Goal: Task Accomplishment & Management: Manage account settings

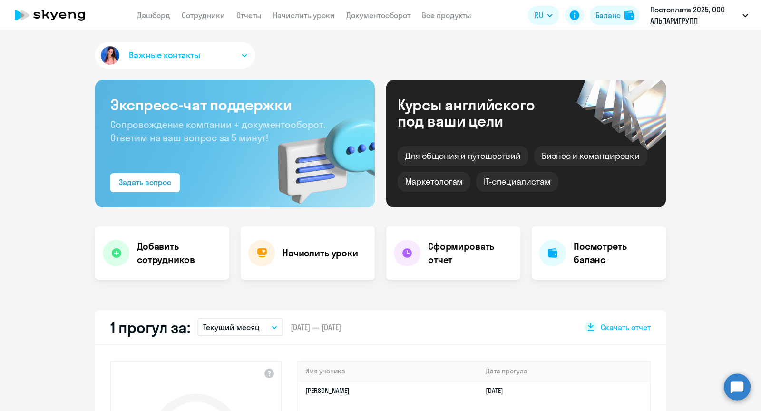
select select "30"
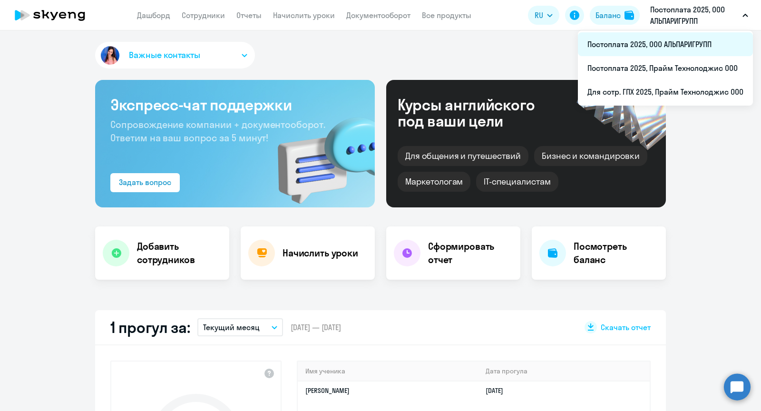
click at [644, 37] on li "Постоплата 2025, ООО АЛЬПАРИГРУПП" at bounding box center [665, 44] width 175 height 24
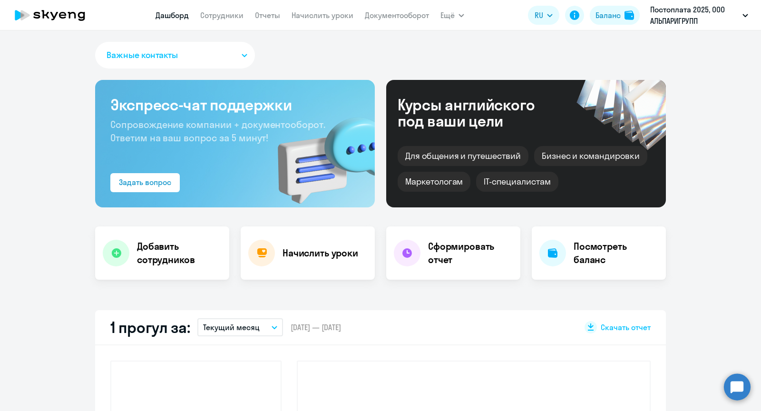
select select "30"
click at [234, 18] on link "Сотрудники" at bounding box center [221, 15] width 43 height 10
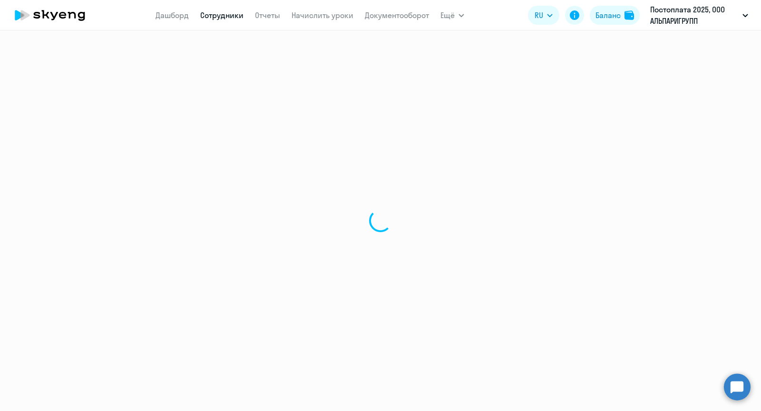
select select "30"
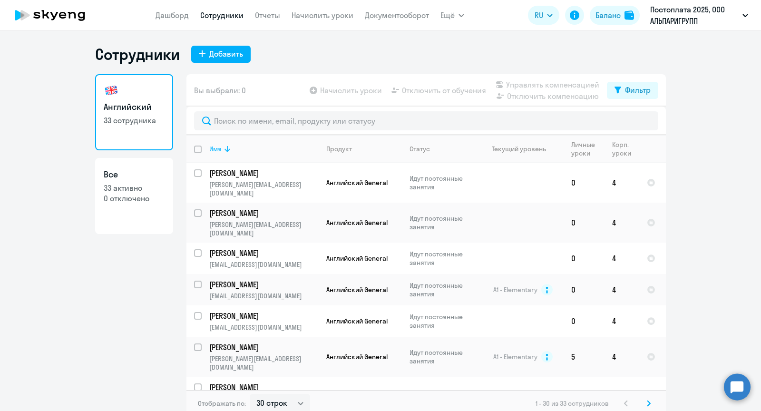
click at [227, 143] on icon at bounding box center [227, 148] width 11 height 11
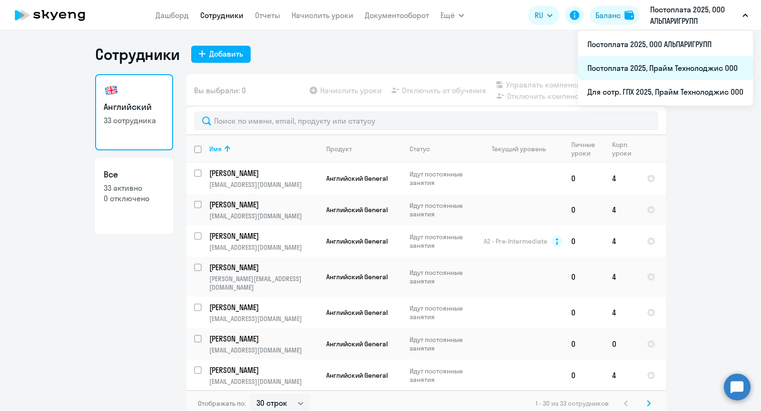
click at [639, 73] on li "Постоплата 2025, Прайм Технолоджис ООО" at bounding box center [665, 68] width 175 height 24
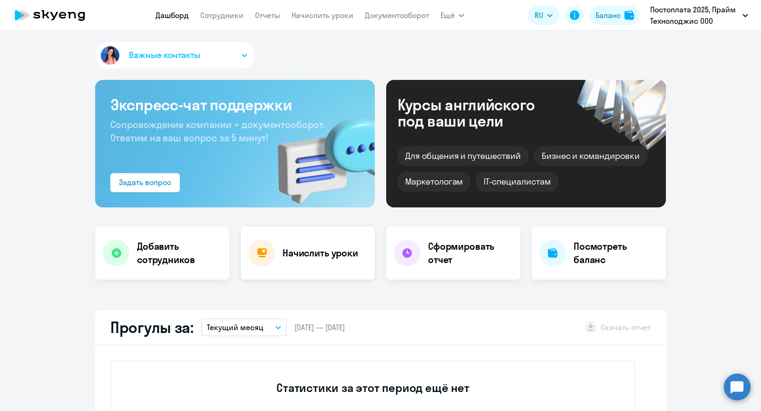
select select "30"
click at [218, 10] on link "Сотрудники" at bounding box center [221, 15] width 43 height 10
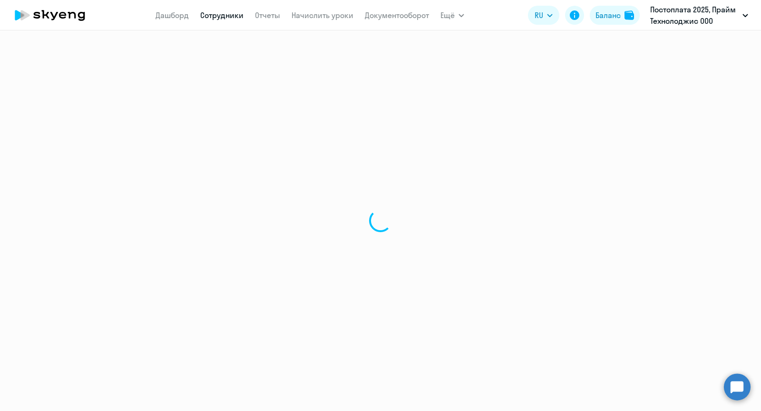
select select "30"
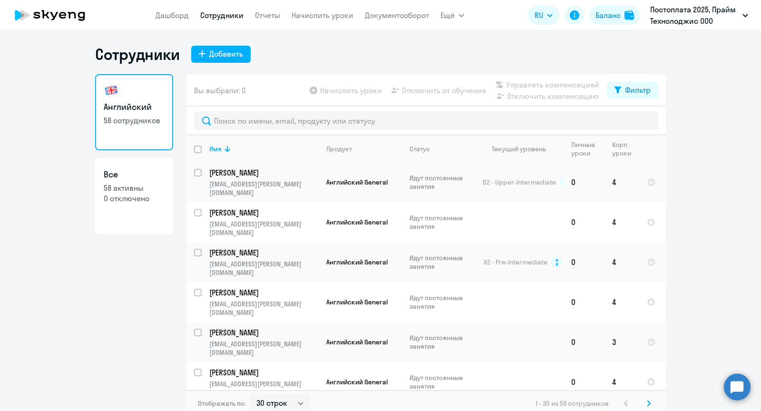
scroll to position [711, 0]
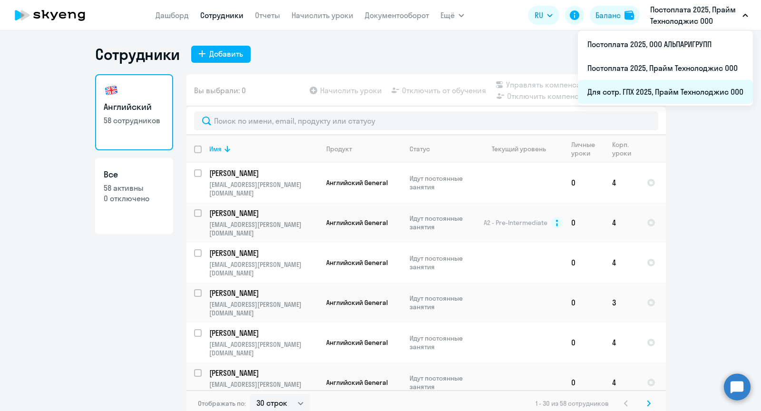
click at [637, 91] on li "Для сотр. ГПХ 2025, Прайм Технолоджис ООО" at bounding box center [665, 92] width 175 height 24
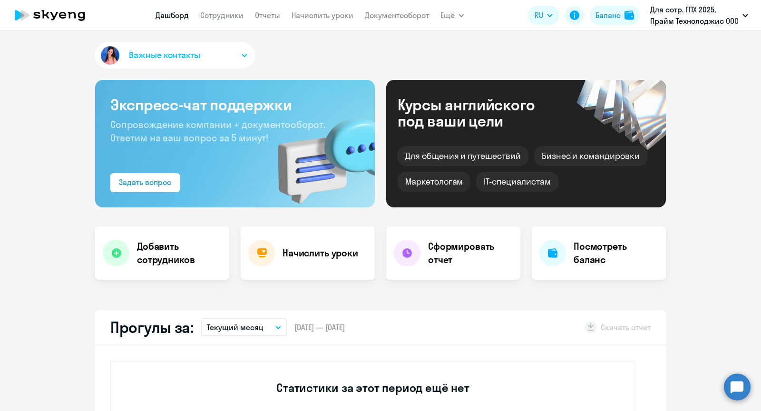
select select "30"
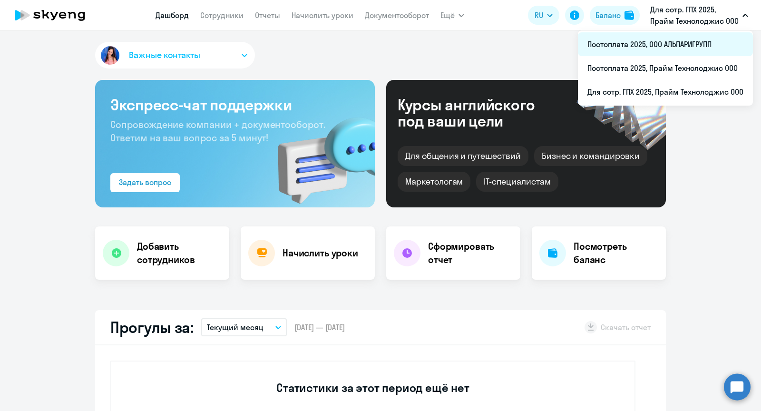
click at [622, 45] on li "Постоплата 2025, ООО АЛЬПАРИГРУПП" at bounding box center [665, 44] width 175 height 24
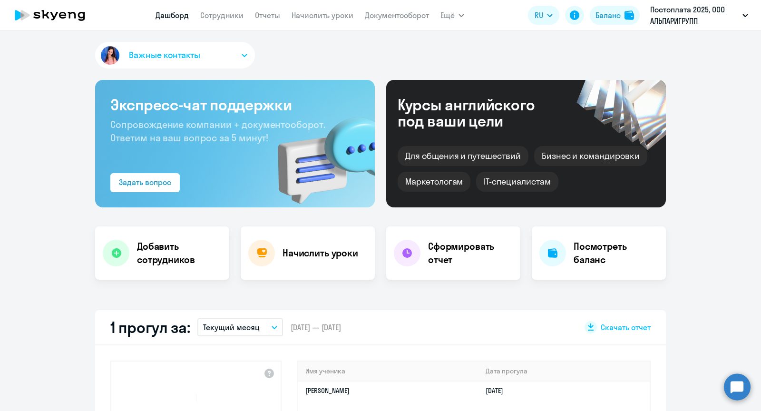
select select "30"
click at [220, 15] on link "Сотрудники" at bounding box center [221, 15] width 43 height 10
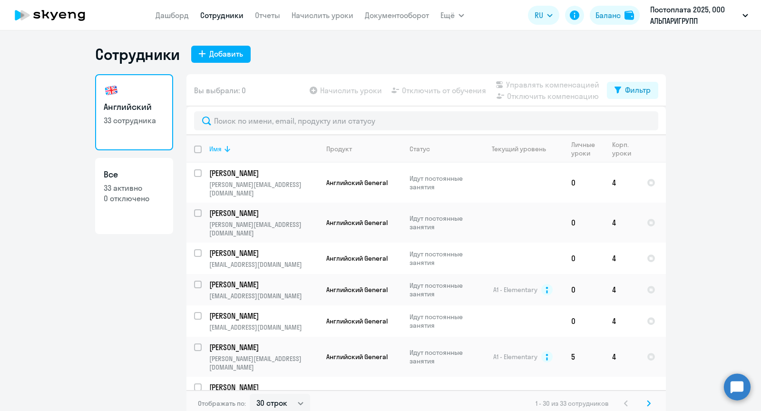
click at [220, 148] on div "Имя" at bounding box center [215, 149] width 12 height 9
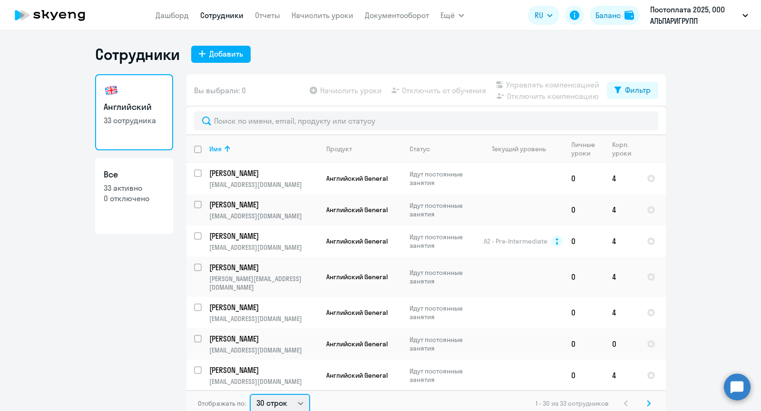
click at [270, 399] on select "30 строк 50 строк 100 строк" at bounding box center [280, 403] width 60 height 19
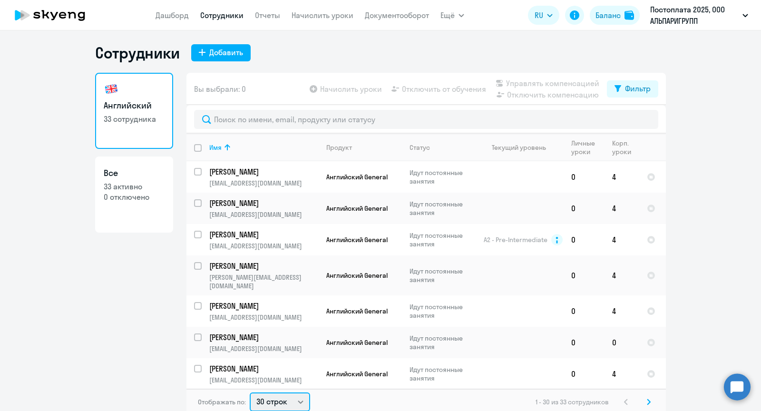
select select "50"
click at [250, 393] on select "30 строк 50 строк 100 строк" at bounding box center [280, 402] width 60 height 19
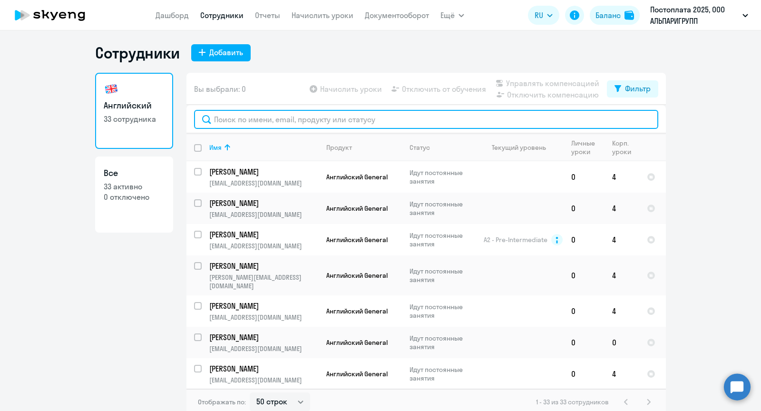
click at [247, 118] on input "text" at bounding box center [426, 119] width 465 height 19
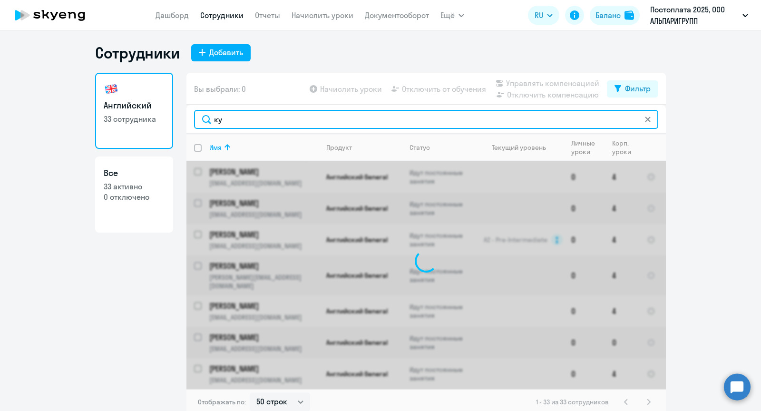
scroll to position [0, 0]
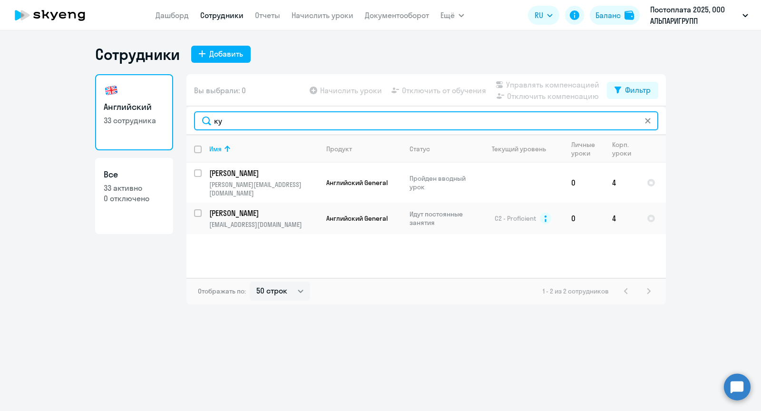
click at [231, 128] on input "ку" at bounding box center [426, 120] width 465 height 19
type input "к"
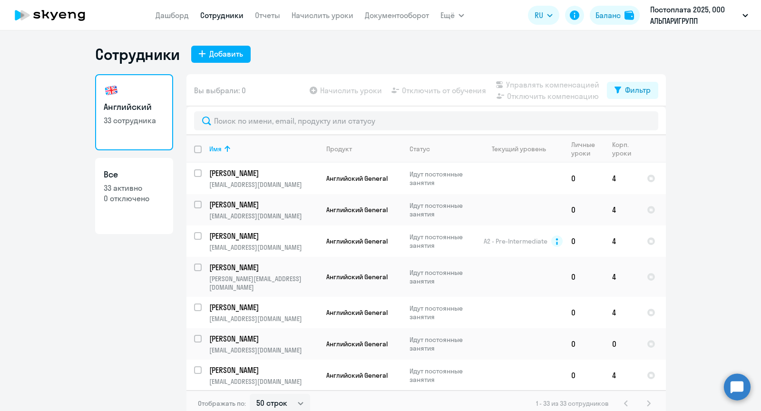
click at [132, 333] on div "[DEMOGRAPHIC_DATA] 33 сотрудника Все 33 активно 0 отключено" at bounding box center [134, 242] width 78 height 337
click at [235, 50] on div "Добавить" at bounding box center [226, 53] width 34 height 11
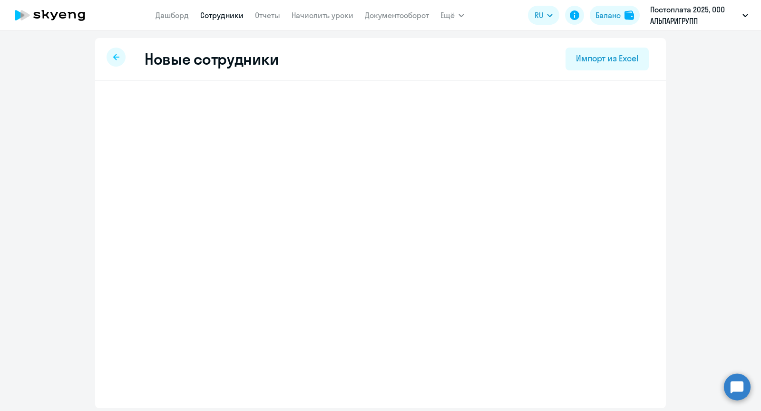
select select "english_adult_not_native_speaker"
select select "3"
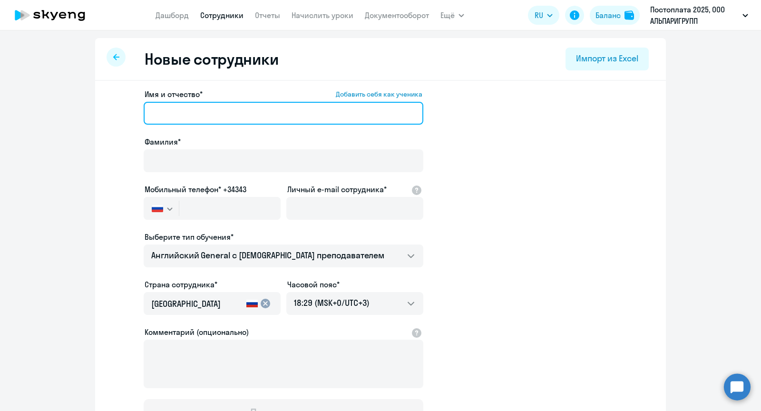
click at [219, 108] on input "Имя и отчество* Добавить себя как ученика" at bounding box center [284, 113] width 280 height 23
paste input "[PERSON_NAME]"
drag, startPoint x: 192, startPoint y: 110, endPoint x: 126, endPoint y: 110, distance: 65.7
click at [127, 110] on app-new-student-form "Имя и отчество* Добавить себя как ученика [PERSON_NAME]* Мобильный телефон* +34…" at bounding box center [380, 258] width 541 height 339
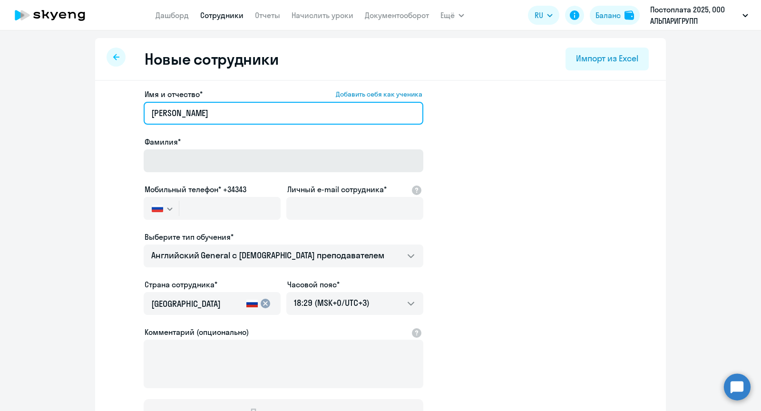
type input "[PERSON_NAME]"
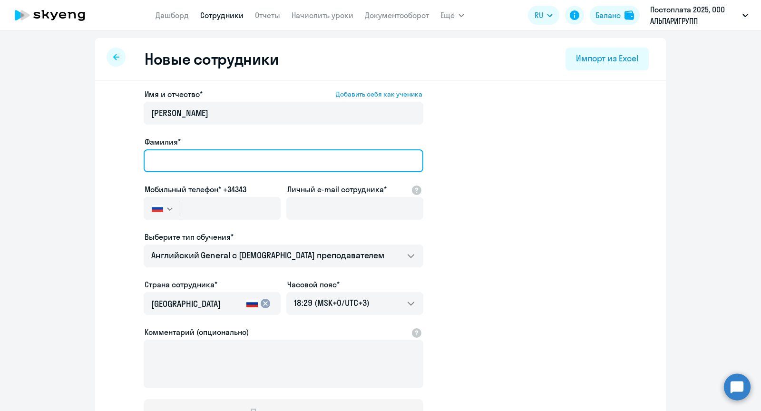
click at [189, 158] on input "Фамилия*" at bounding box center [284, 160] width 280 height 23
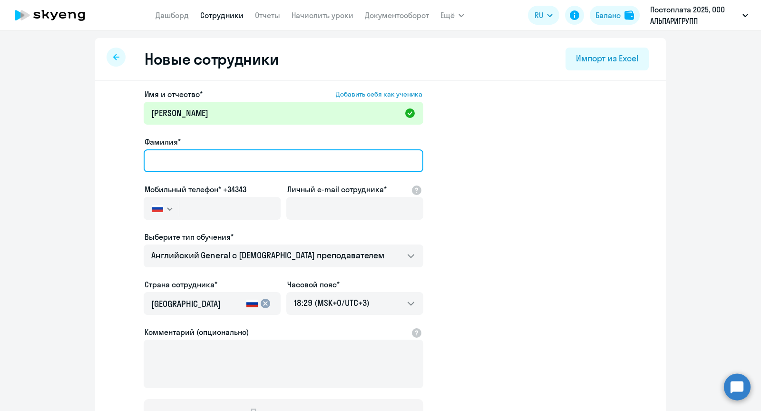
paste input "[PERSON_NAME]"
type input "[PERSON_NAME]"
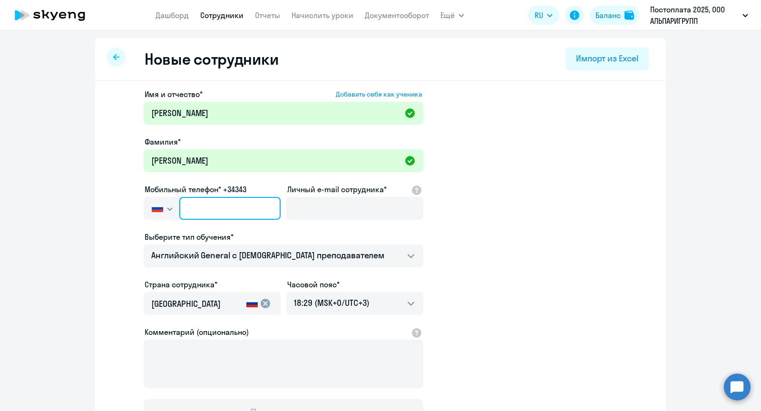
click at [223, 205] on input "text" at bounding box center [229, 208] width 101 height 23
paste input "[PHONE_NUMBER]"
type input "[PHONE_NUMBER]"
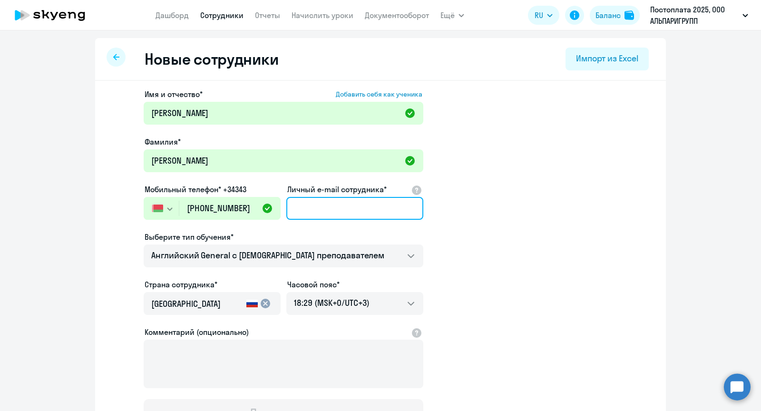
click at [331, 208] on input "Личный e-mail сотрудника*" at bounding box center [355, 208] width 137 height 23
paste input "[EMAIL_ADDRESS][DOMAIN_NAME]"
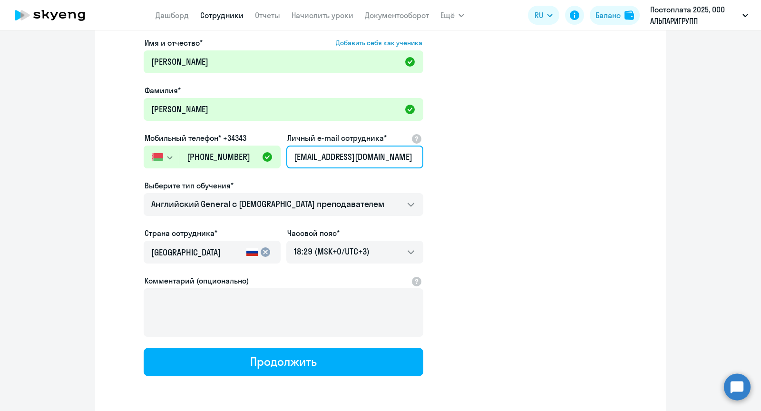
scroll to position [87, 0]
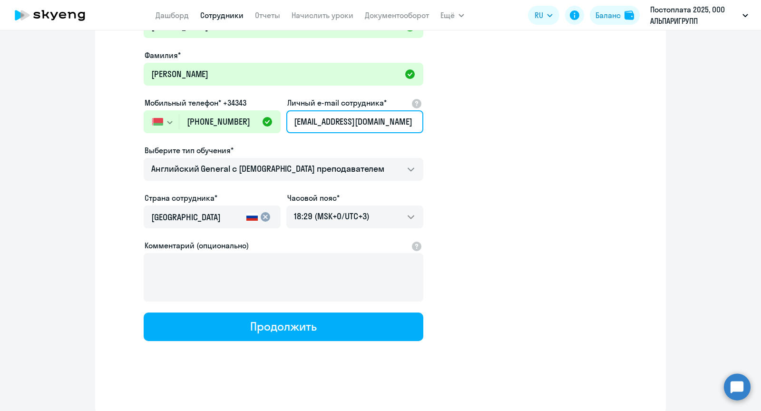
type input "[EMAIL_ADDRESS][DOMAIN_NAME]"
click at [474, 210] on app-new-student-form "Имя и отчество* Добавить себя как ученика [PERSON_NAME] Олеговна Фамилия* [PERS…" at bounding box center [380, 171] width 541 height 339
click at [264, 216] on mat-icon "cancel" at bounding box center [265, 216] width 11 height 11
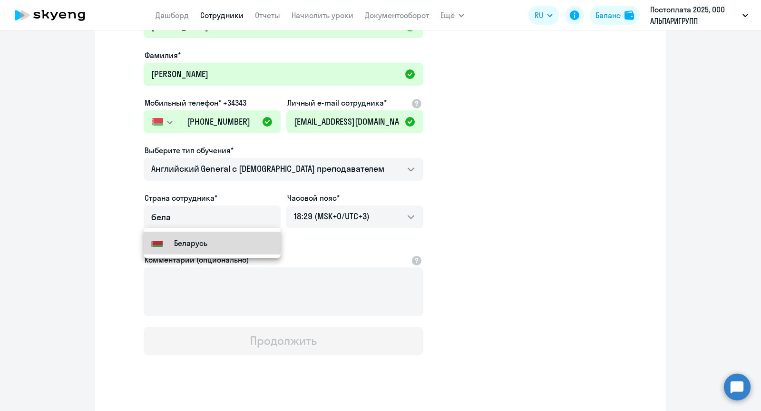
click at [248, 235] on mat-option "Flag of [GEOGRAPHIC_DATA] [GEOGRAPHIC_DATA]" at bounding box center [212, 243] width 137 height 23
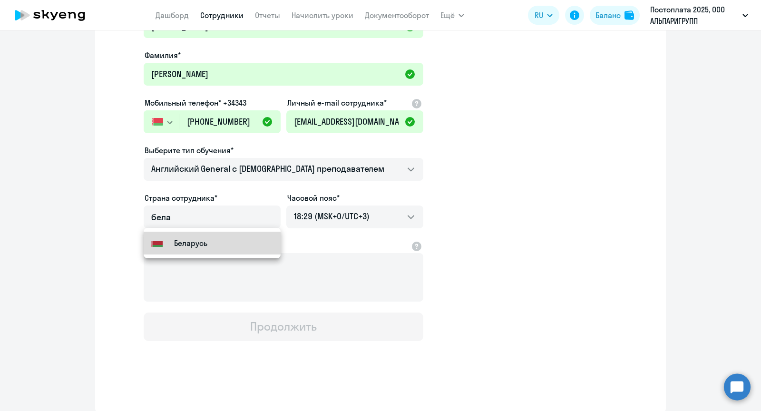
type input "Беларусь"
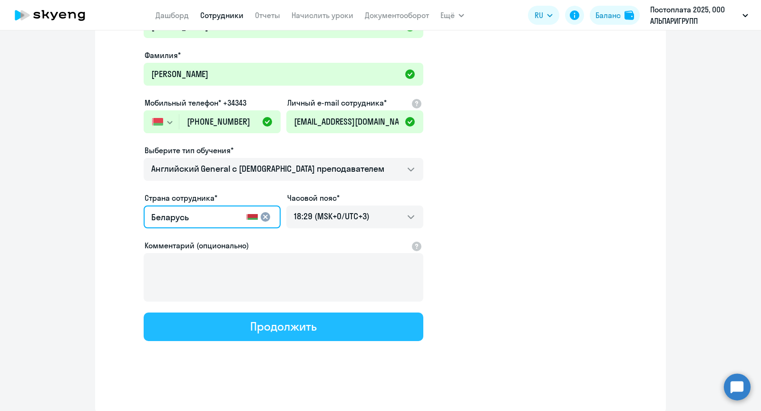
click at [249, 329] on button "Продолжить" at bounding box center [284, 327] width 280 height 29
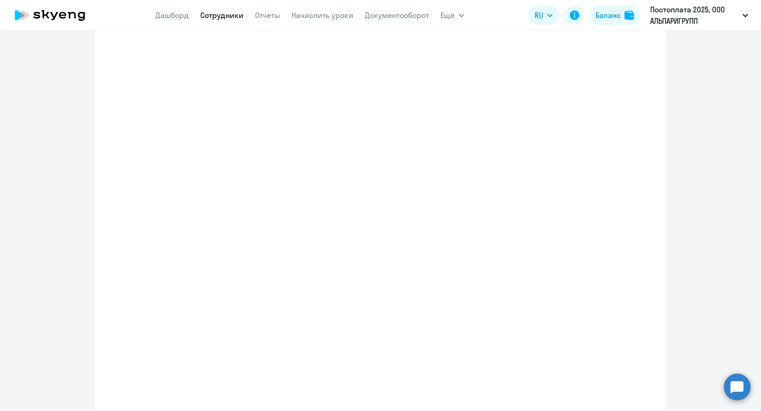
select select "english_adult_not_native_speaker"
select select "3"
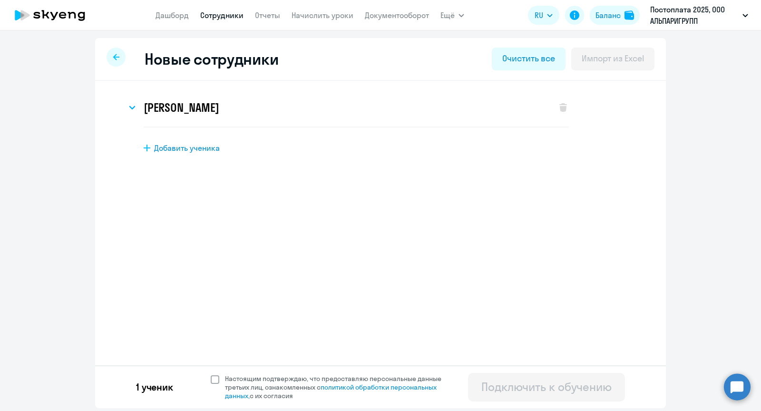
click at [221, 380] on span "Настоящим подтверждаю, что предоставляю персональные данные третьих лиц, ознако…" at bounding box center [336, 388] width 234 height 26
click at [211, 375] on input "Настоящим подтверждаю, что предоставляю персональные данные третьих лиц, ознако…" at bounding box center [210, 374] width 0 height 0
checkbox input "true"
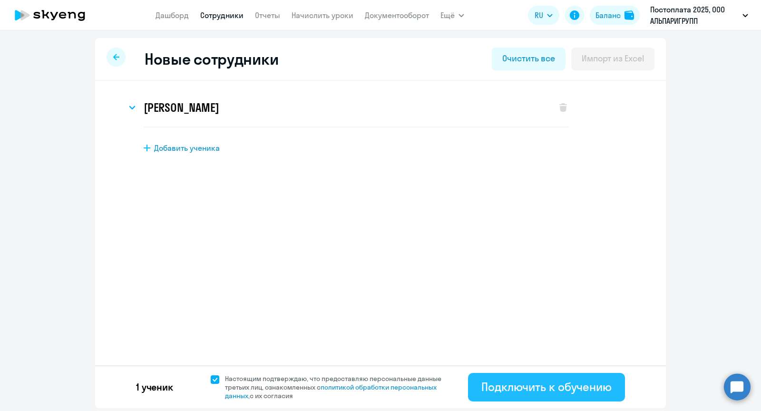
click at [506, 393] on div "Подключить к обучению" at bounding box center [547, 386] width 130 height 15
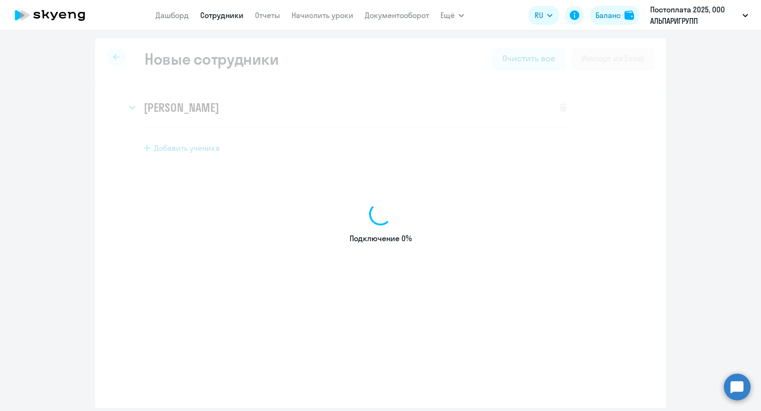
select select "english_adult_not_native_speaker"
select select "3"
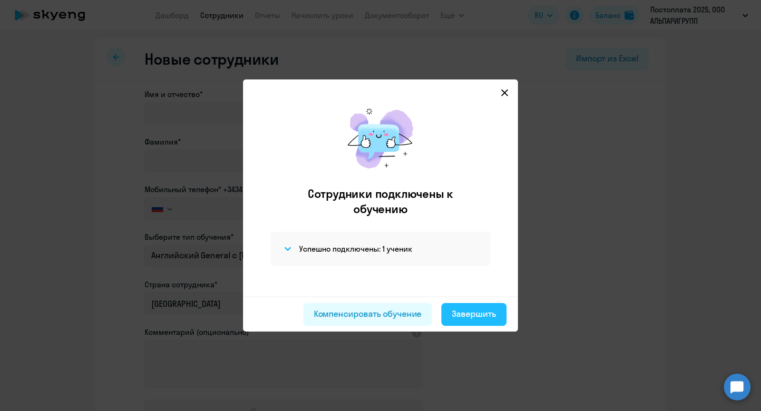
click at [462, 312] on div "Завершить" at bounding box center [474, 314] width 44 height 12
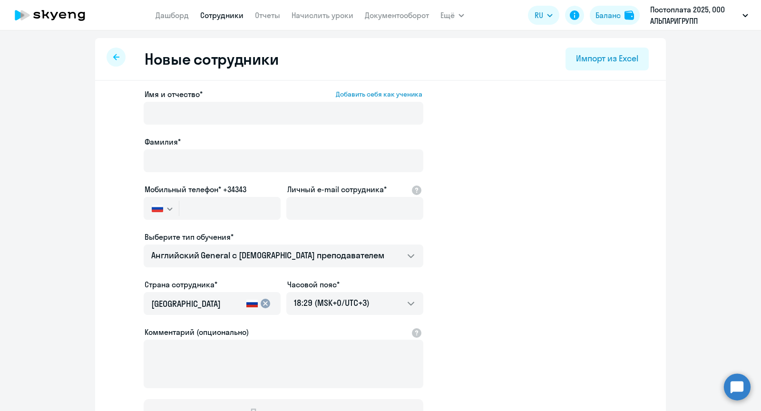
select select "30"
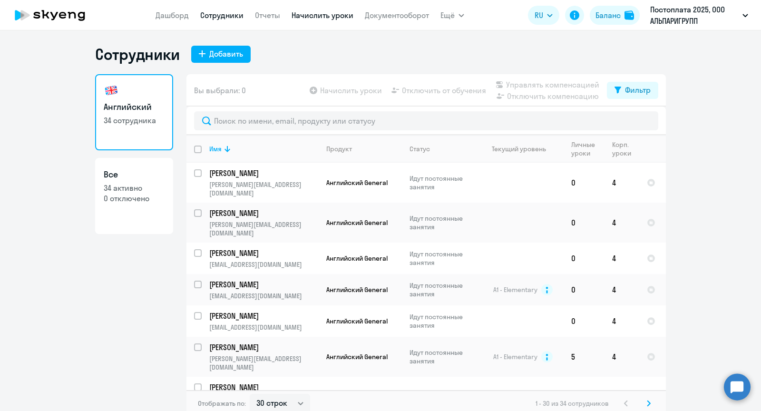
click at [341, 18] on link "Начислить уроки" at bounding box center [323, 15] width 62 height 10
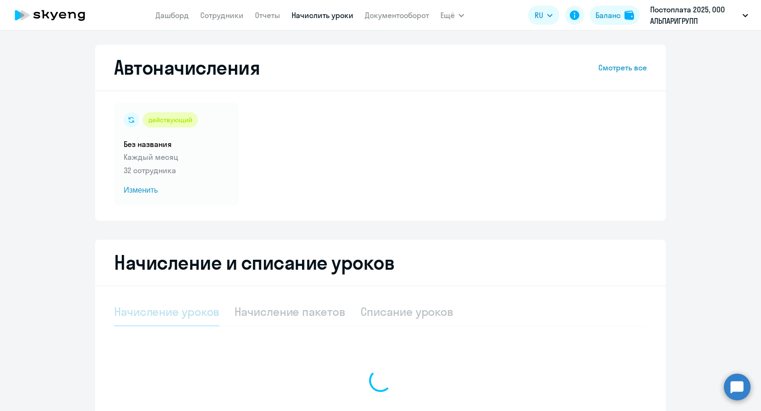
select select "10"
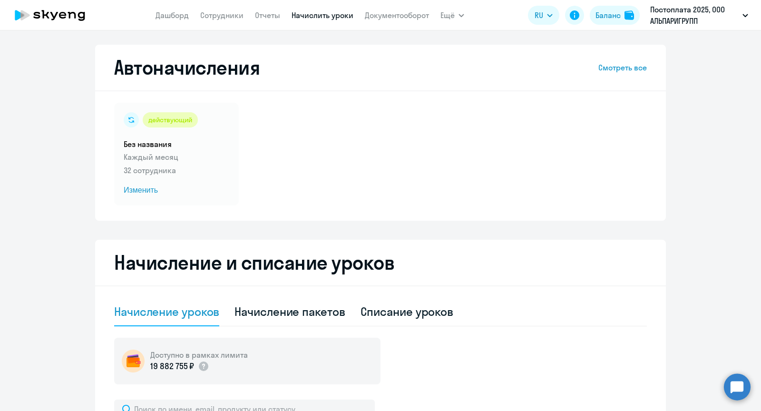
click at [643, 67] on link "Смотреть все" at bounding box center [623, 67] width 49 height 11
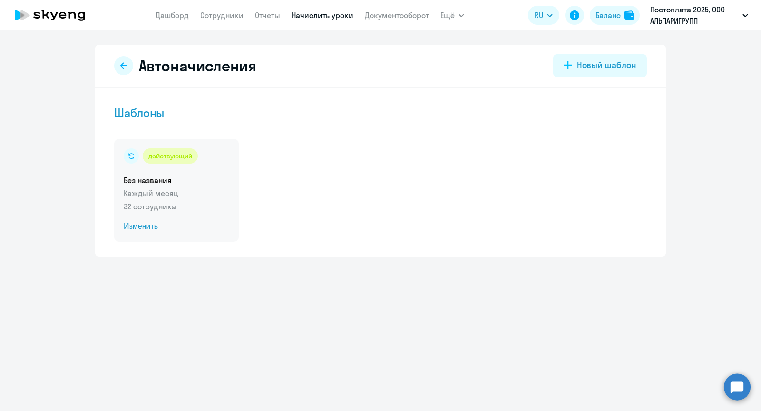
click at [148, 227] on span "Изменить" at bounding box center [177, 226] width 106 height 11
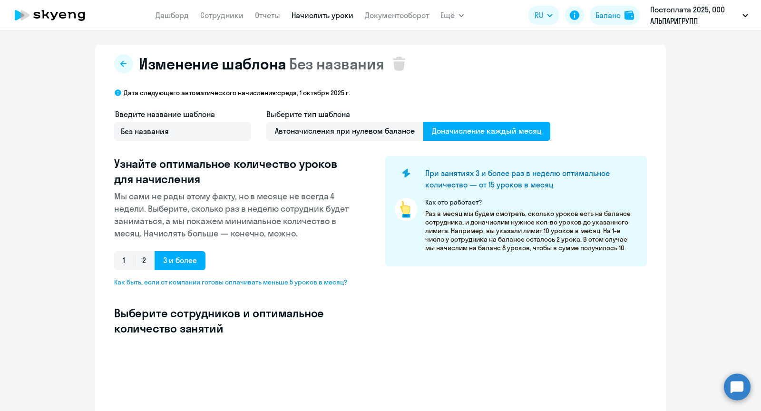
select select "10"
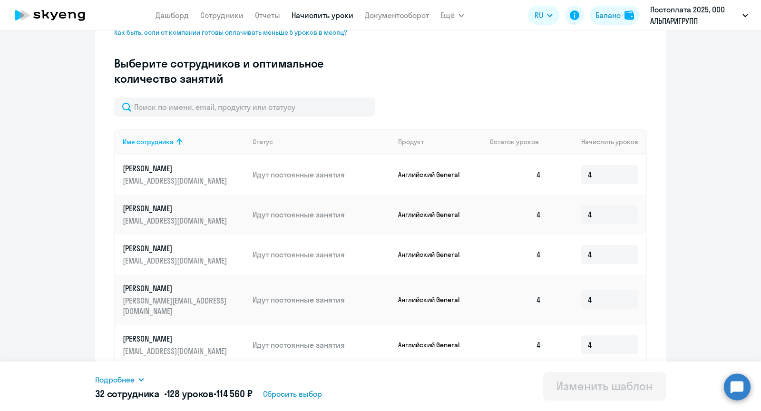
scroll to position [250, 0]
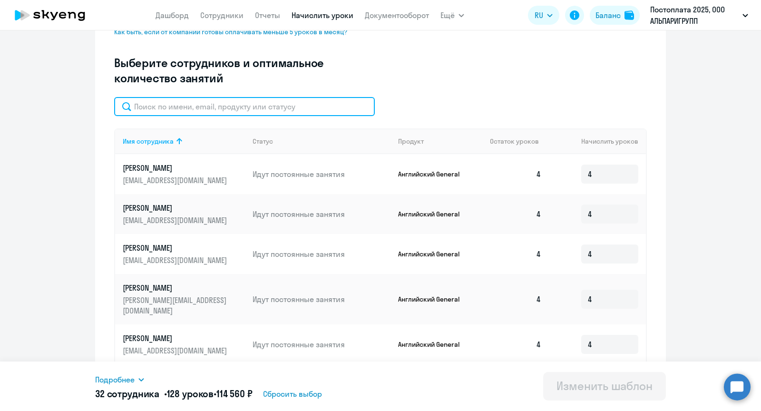
click at [190, 104] on input "text" at bounding box center [244, 106] width 261 height 19
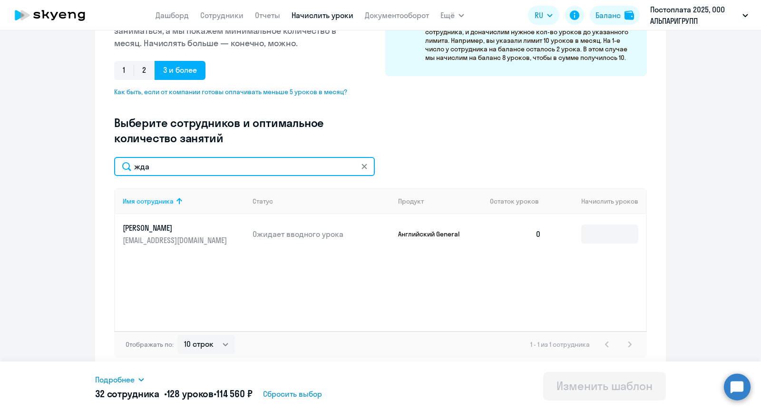
scroll to position [190, 0]
type input "жда"
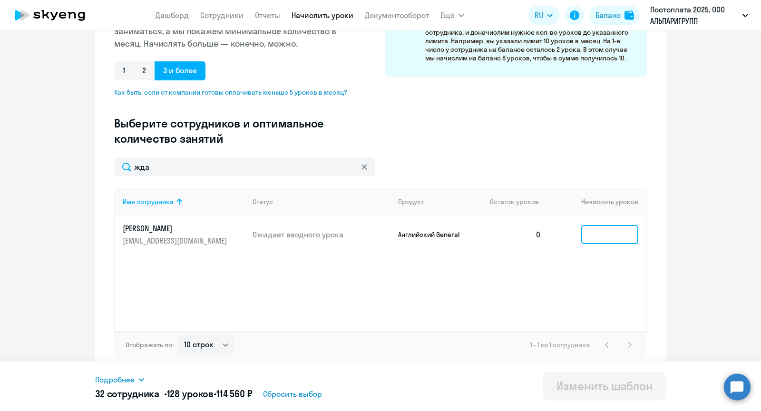
click at [585, 235] on input at bounding box center [610, 234] width 57 height 19
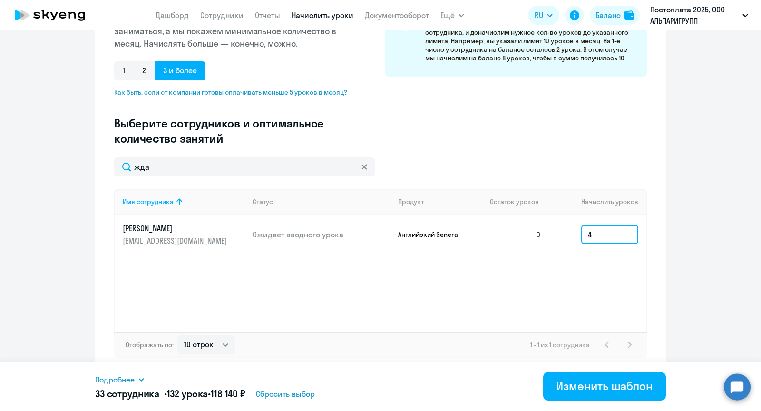
type input "4"
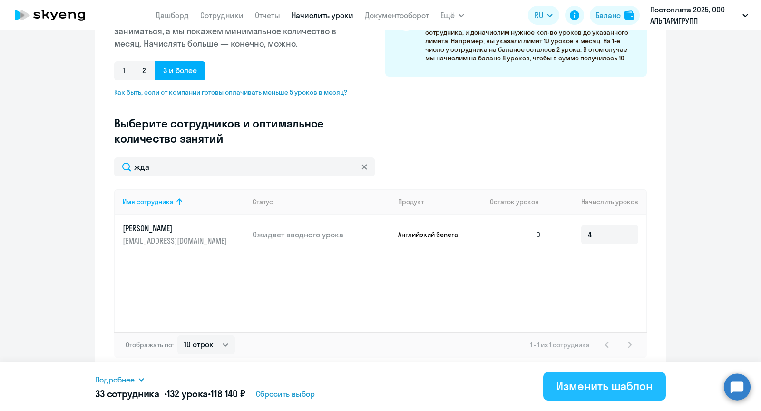
click at [571, 382] on div "Изменить шаблон" at bounding box center [605, 385] width 96 height 15
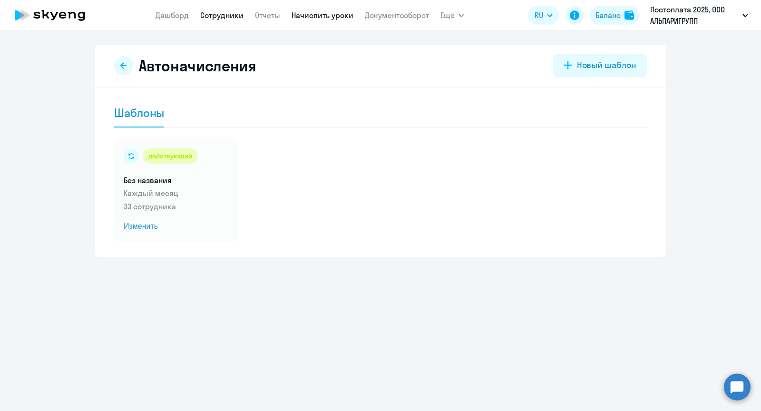
click at [217, 14] on link "Сотрудники" at bounding box center [221, 15] width 43 height 10
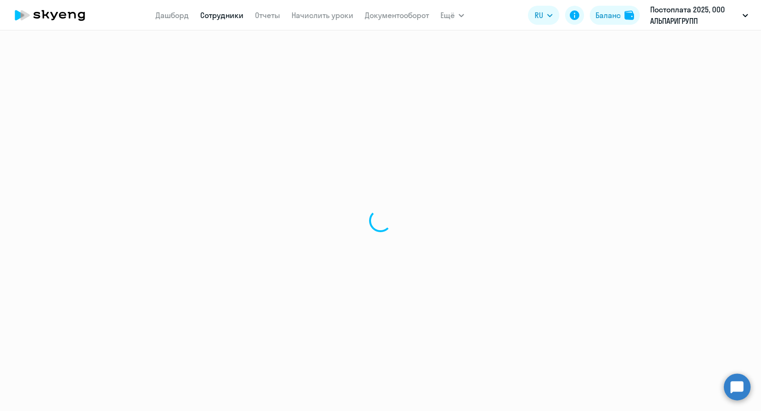
select select "30"
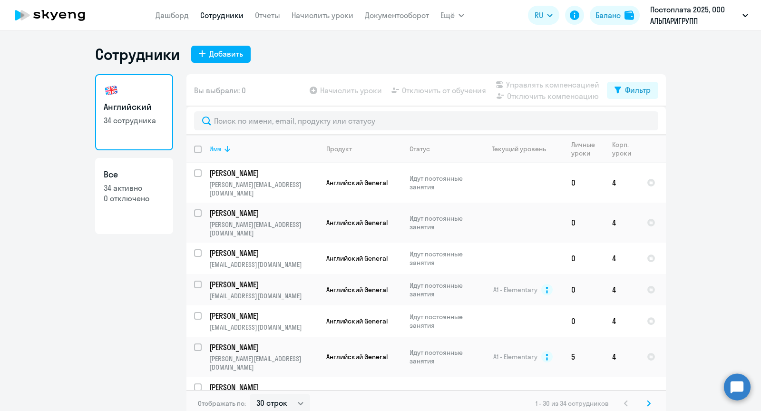
click at [224, 148] on icon at bounding box center [227, 148] width 11 height 11
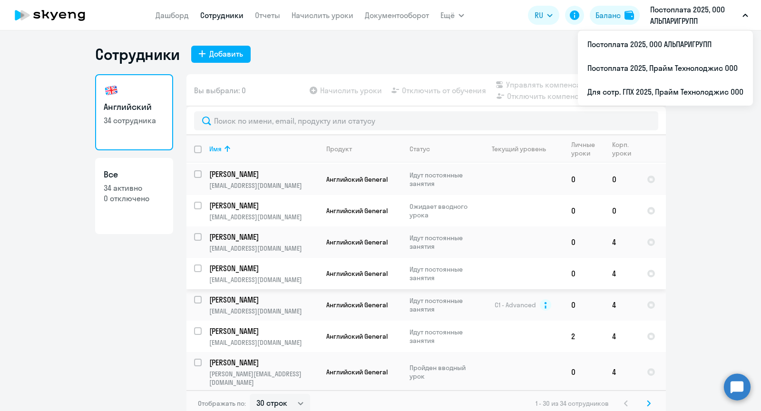
scroll to position [160, 0]
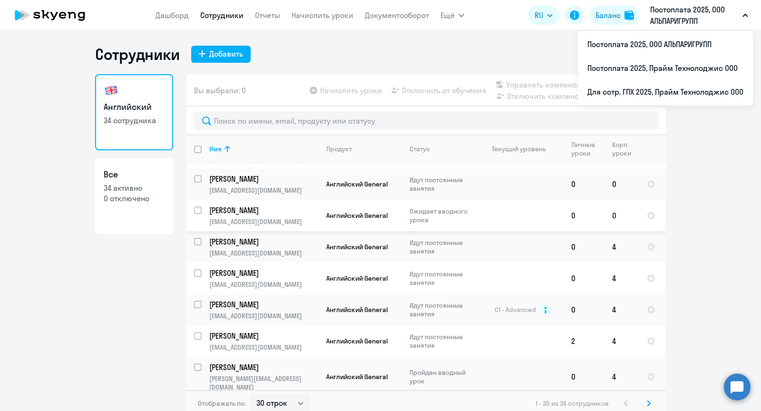
click at [197, 207] on input "select row 42400341" at bounding box center [203, 216] width 19 height 19
checkbox input "true"
click at [365, 89] on span "Начислить уроки" at bounding box center [351, 90] width 62 height 11
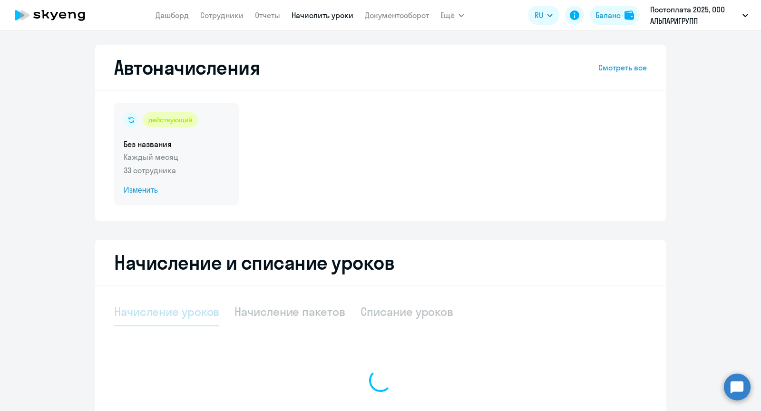
select select "10"
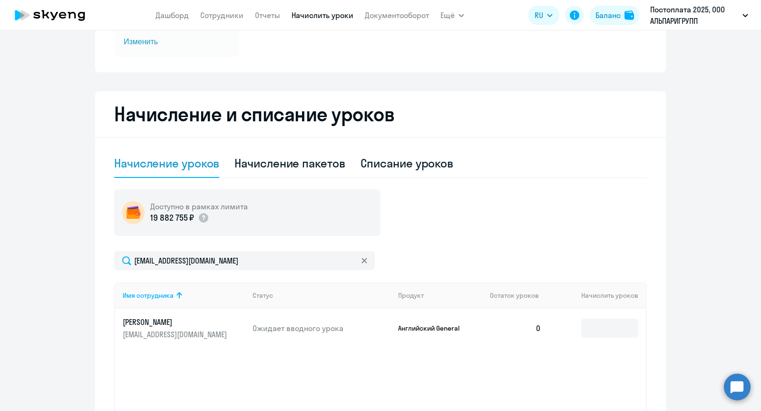
scroll to position [231, 0]
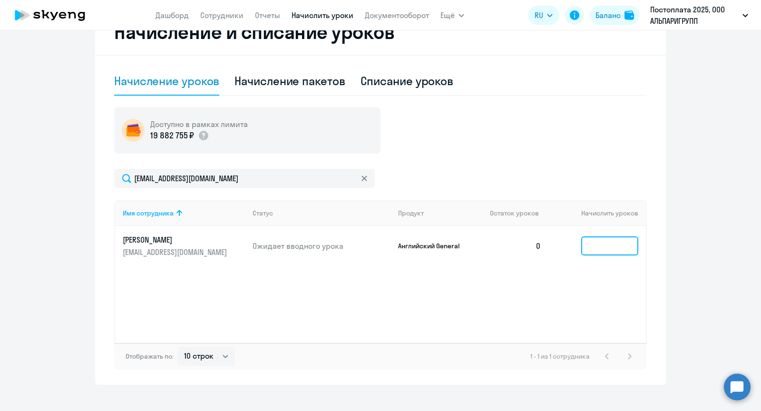
click at [593, 239] on input at bounding box center [610, 246] width 57 height 19
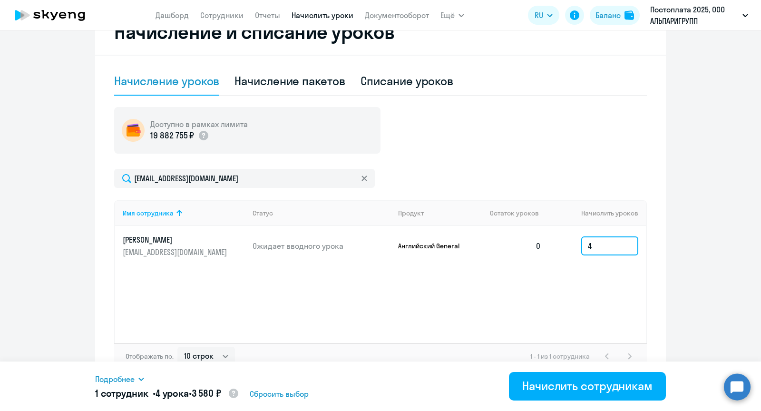
type input "4"
click at [556, 403] on div "Подробнее Имя сотрудника Продукт Начислить уроков Цена за 1 [PERSON_NAME] Gener…" at bounding box center [380, 386] width 571 height 49
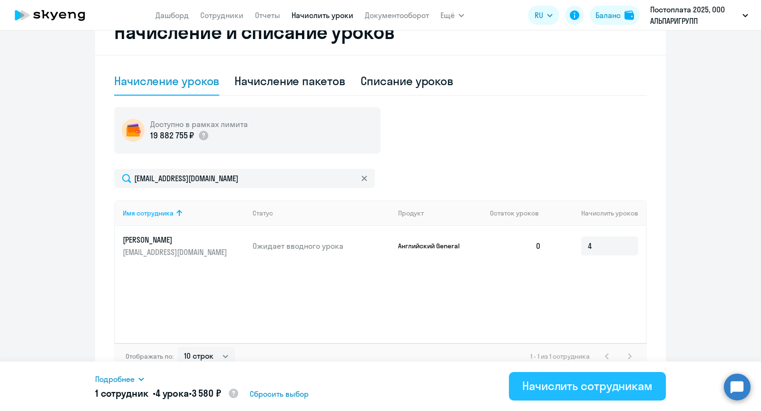
click at [556, 391] on div "Начислить сотрудникам" at bounding box center [588, 385] width 130 height 15
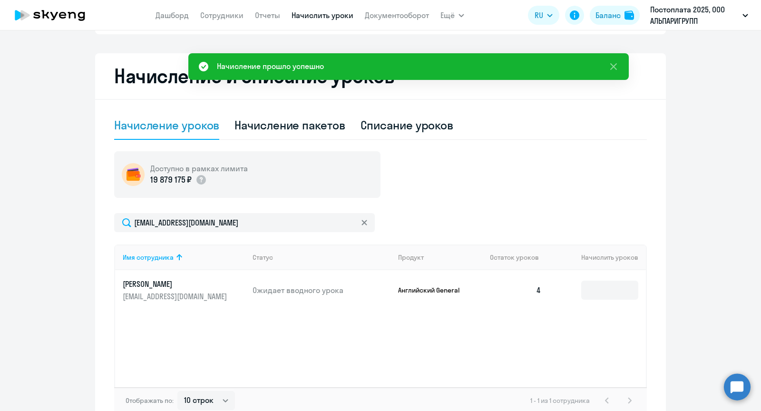
scroll to position [110, 0]
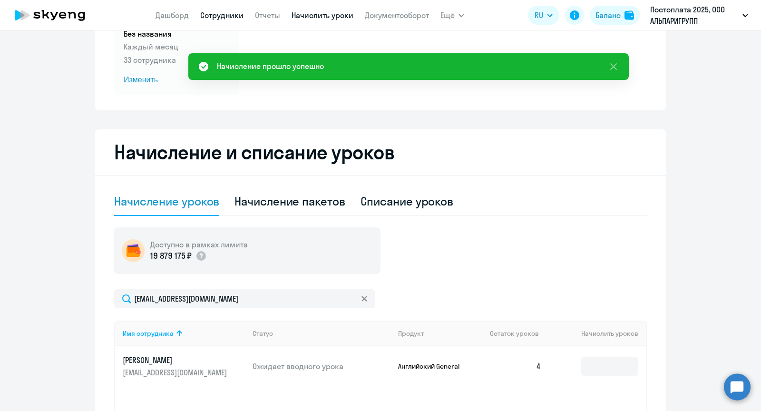
click at [234, 16] on link "Сотрудники" at bounding box center [221, 15] width 43 height 10
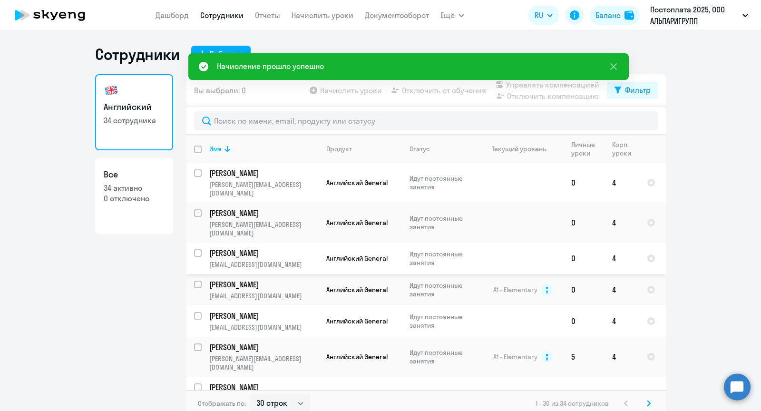
scroll to position [0, 0]
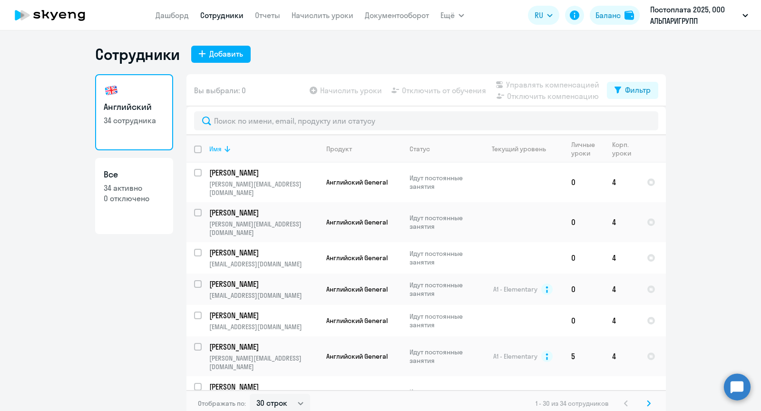
click at [236, 145] on div "Имя" at bounding box center [263, 149] width 109 height 9
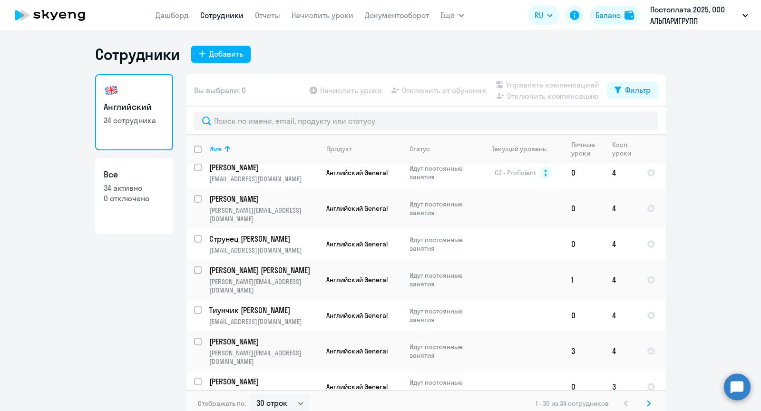
scroll to position [5, 0]
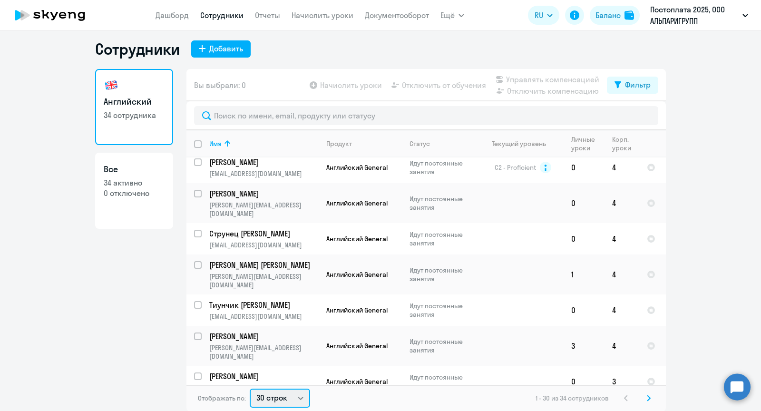
click at [288, 397] on select "30 строк 50 строк 100 строк" at bounding box center [280, 398] width 60 height 19
select select "50"
click at [250, 389] on select "30 строк 50 строк 100 строк" at bounding box center [280, 398] width 60 height 19
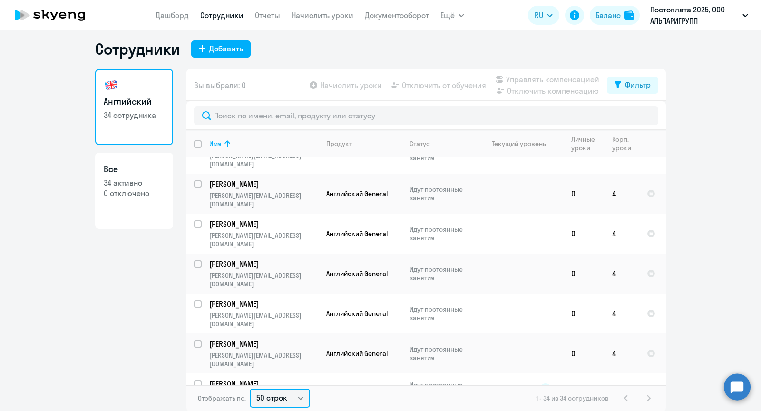
scroll to position [836, 0]
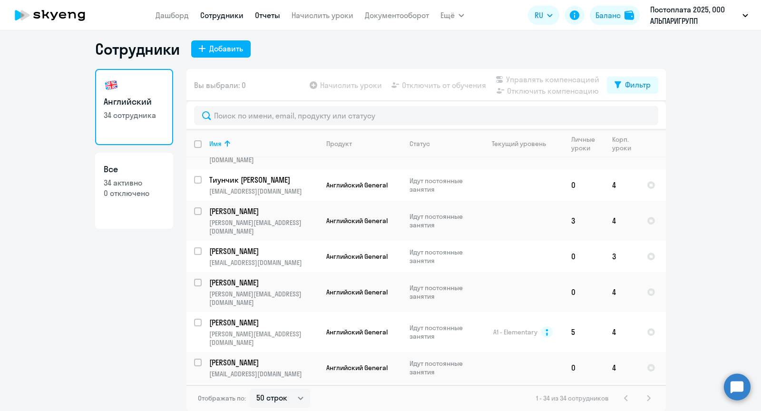
click at [262, 14] on link "Отчеты" at bounding box center [267, 15] width 25 height 10
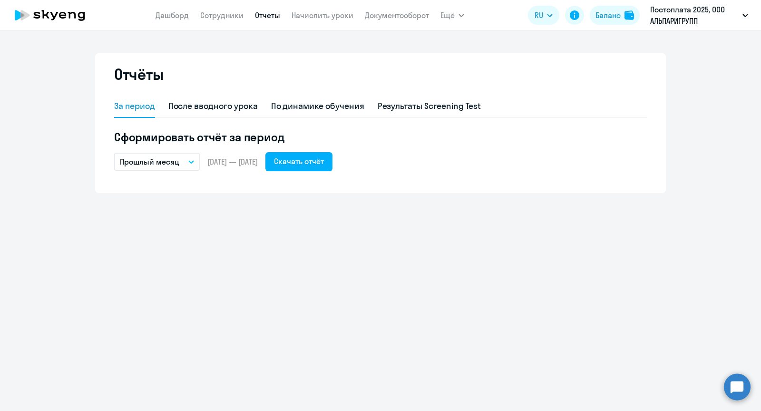
click at [400, 5] on app-header "[PERSON_NAME] Отчеты Начислить уроки Документооборот Ещё Дашборд Сотрудники Отч…" at bounding box center [380, 15] width 761 height 30
click at [400, 16] on link "Документооборот" at bounding box center [397, 15] width 64 height 10
